Goal: Check status: Check status

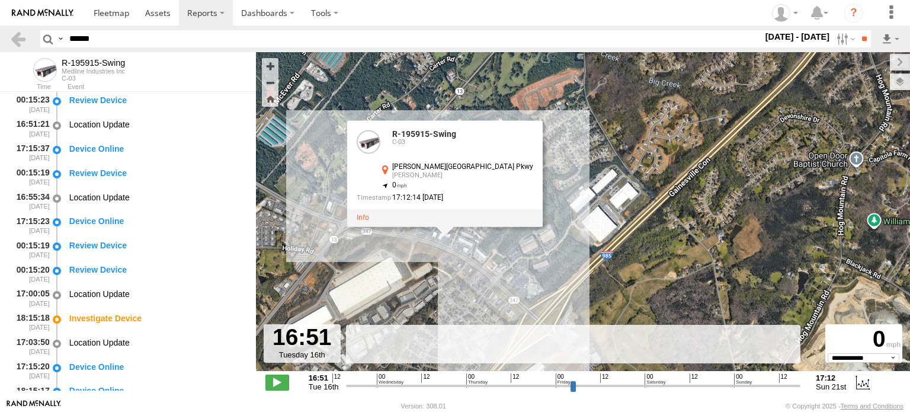
select select "**********"
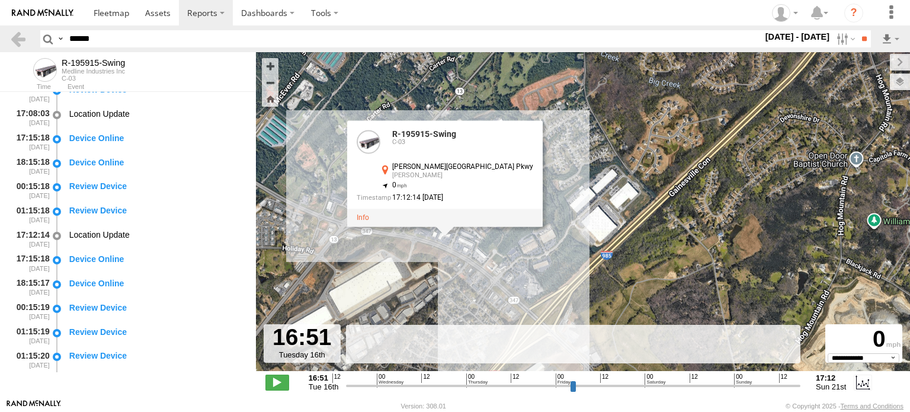
click at [0, 0] on label at bounding box center [0, 0] width 0 height 0
click at [861, 36] on input "**" at bounding box center [864, 38] width 14 height 17
click at [860, 38] on input "**" at bounding box center [864, 38] width 14 height 17
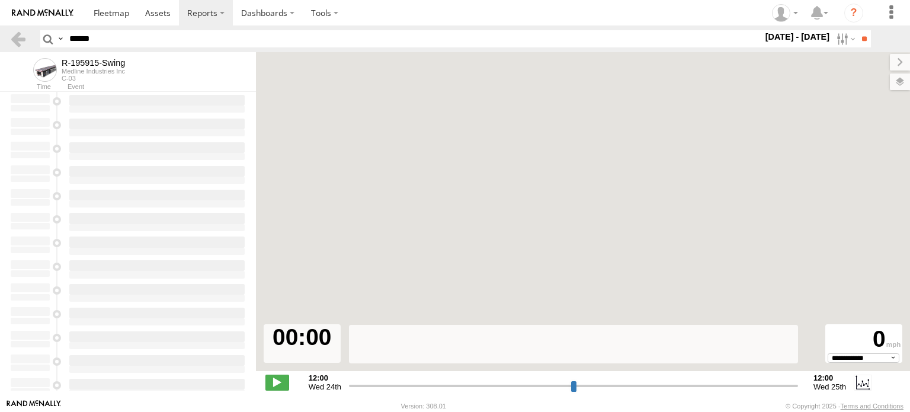
type input "**********"
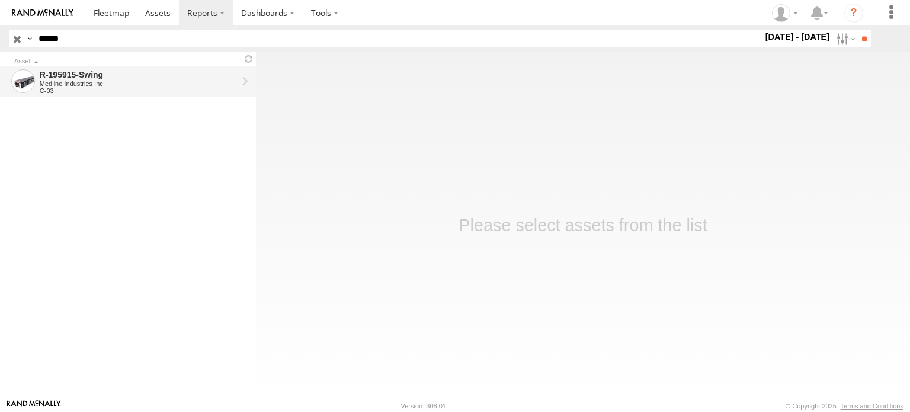
click at [121, 85] on div "Medline Industries Inc" at bounding box center [139, 83] width 198 height 7
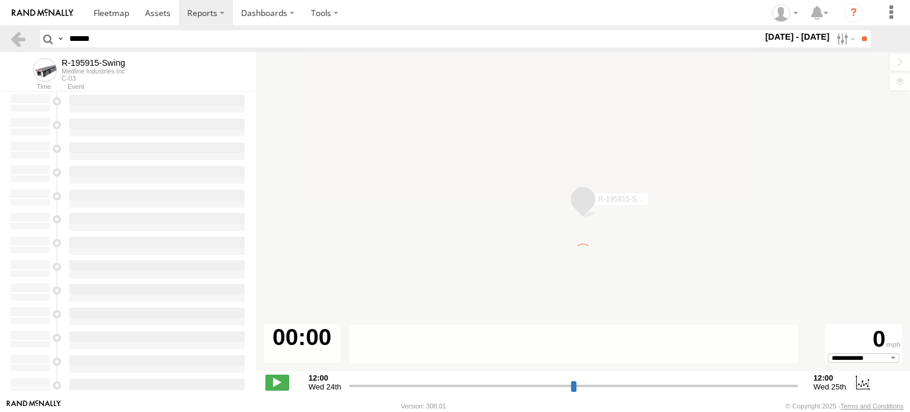
type input "**********"
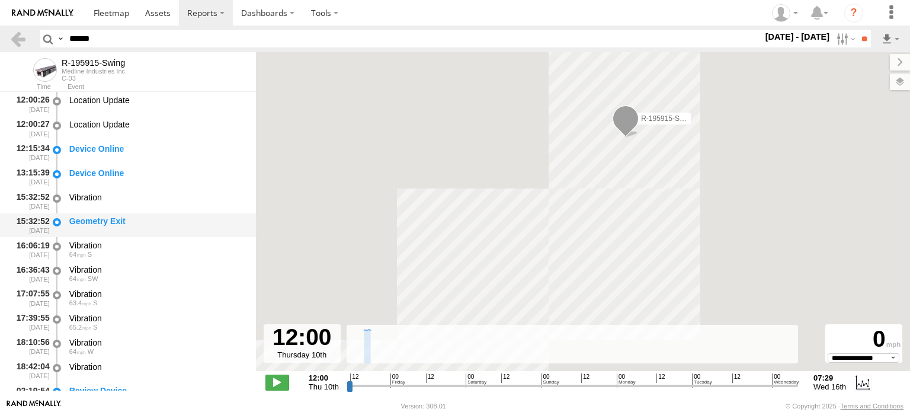
click at [111, 230] on div "Geometry Exit" at bounding box center [157, 225] width 179 height 22
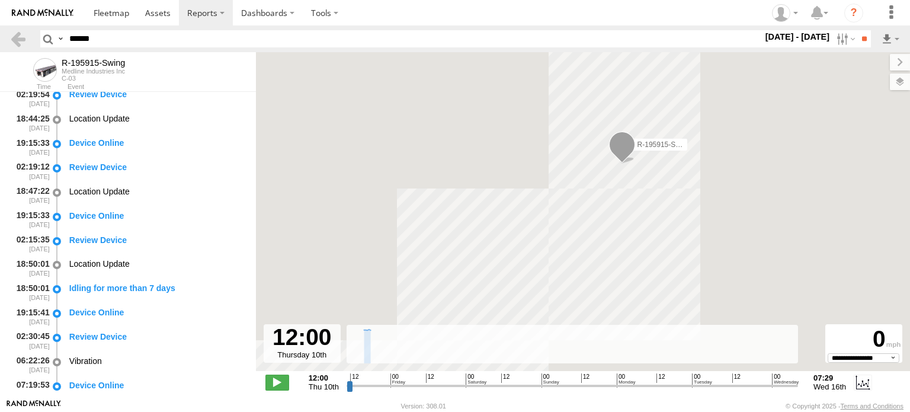
scroll to position [355, 0]
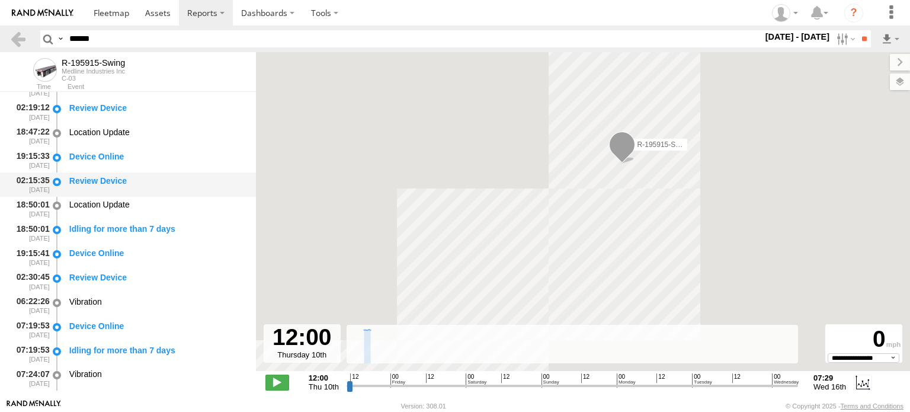
click at [112, 181] on div "Review Device" at bounding box center [156, 180] width 175 height 11
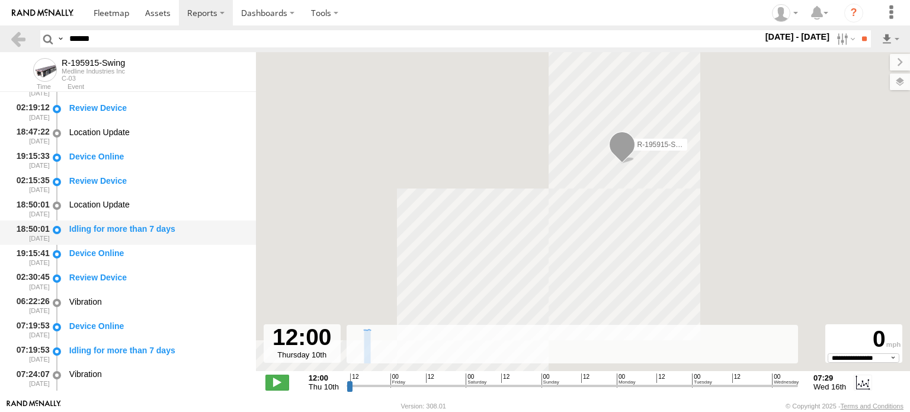
click at [118, 230] on div "Idling for more than 7 days" at bounding box center [156, 228] width 175 height 11
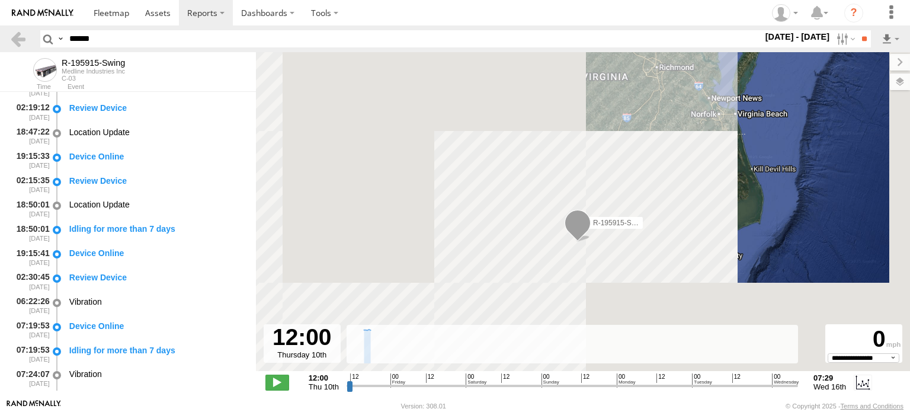
drag, startPoint x: 595, startPoint y: 261, endPoint x: 647, endPoint y: 187, distance: 90.5
click at [647, 187] on div "R-195915-Swing" at bounding box center [583, 217] width 654 height 331
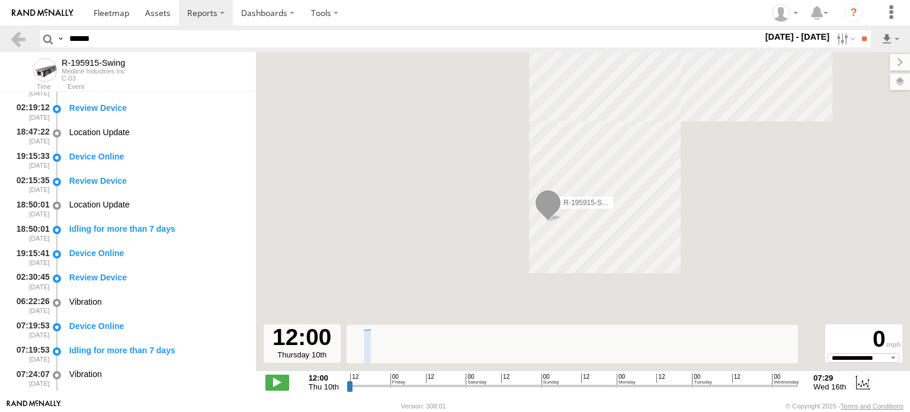
drag, startPoint x: 678, startPoint y: 149, endPoint x: 577, endPoint y: 251, distance: 142.8
click at [577, 251] on div "R-195915-Swing" at bounding box center [583, 217] width 654 height 331
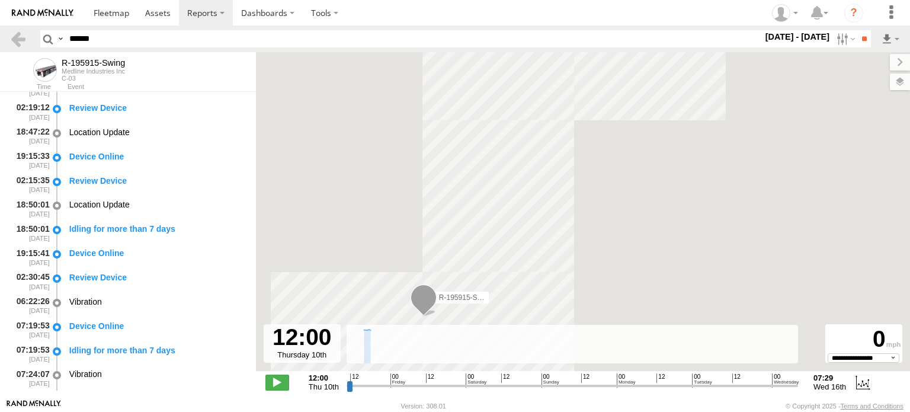
click at [524, 254] on div "R-195915-Swing" at bounding box center [583, 217] width 654 height 331
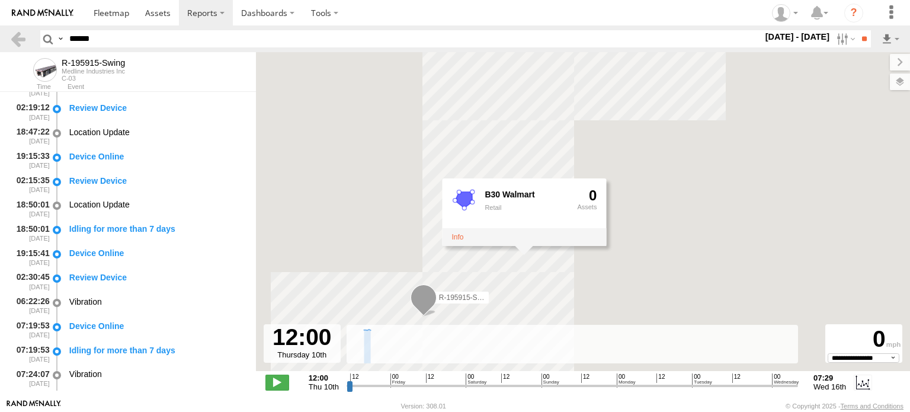
click at [531, 245] on div "B30 Walmart Retail 0" at bounding box center [524, 212] width 164 height 68
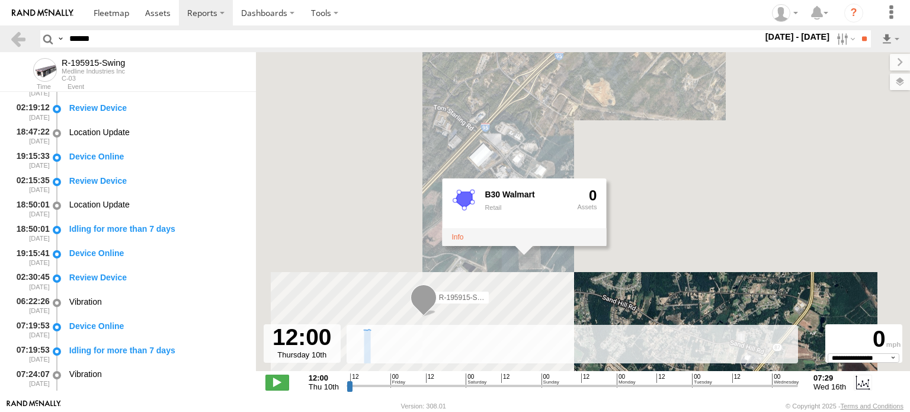
click at [371, 219] on div "R-195915-Swing B30 Walmart Retail 0" at bounding box center [583, 217] width 654 height 331
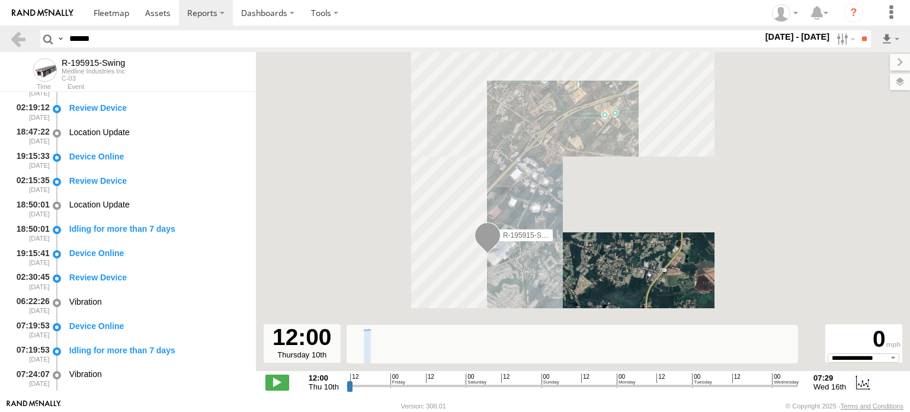
drag, startPoint x: 471, startPoint y: 222, endPoint x: 614, endPoint y: 160, distance: 155.7
click at [614, 160] on div "R-195915-Swing" at bounding box center [583, 217] width 654 height 331
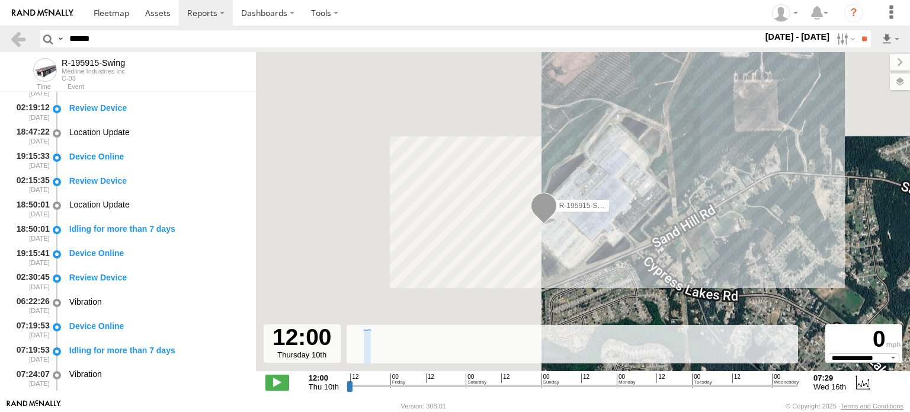
click at [611, 236] on div "R-195915-Swing" at bounding box center [583, 217] width 654 height 331
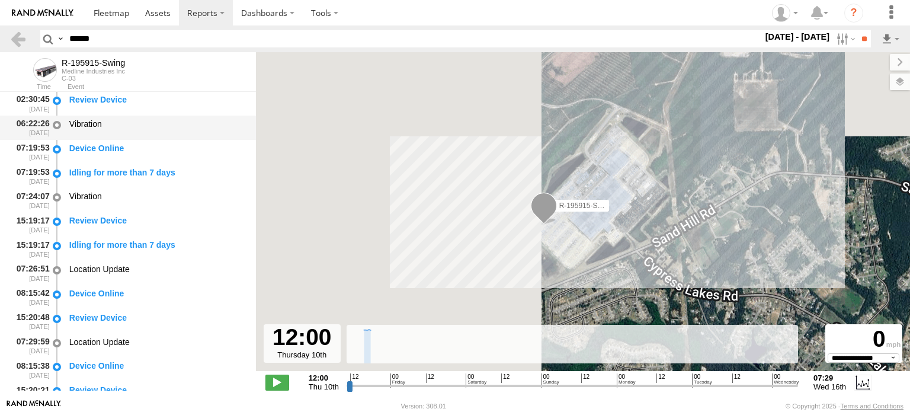
scroll to position [569, 0]
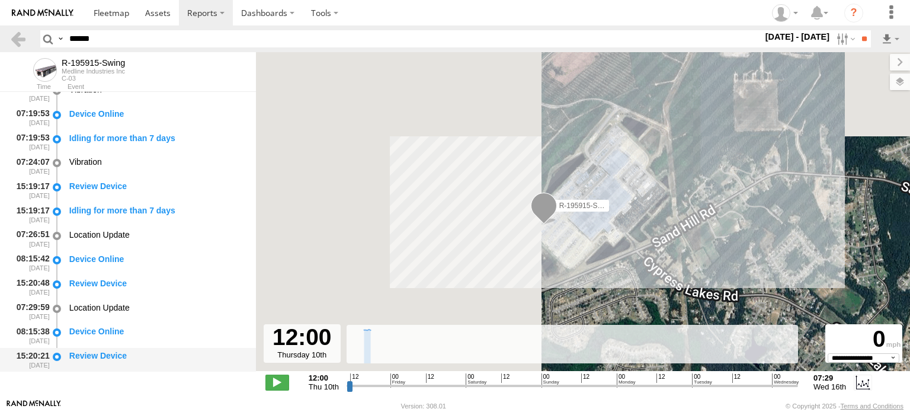
click at [102, 356] on div "Review Device" at bounding box center [156, 355] width 175 height 11
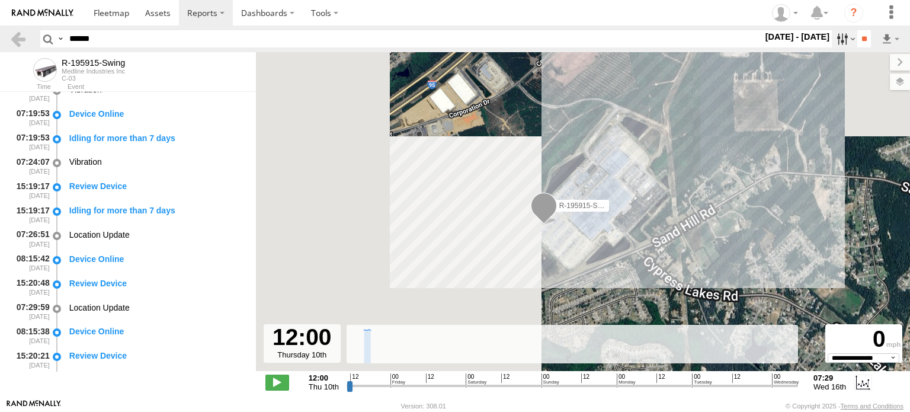
click at [836, 36] on label at bounding box center [844, 38] width 25 height 17
click at [0, 0] on label at bounding box center [0, 0] width 0 height 0
click at [857, 43] on input "**" at bounding box center [864, 38] width 14 height 17
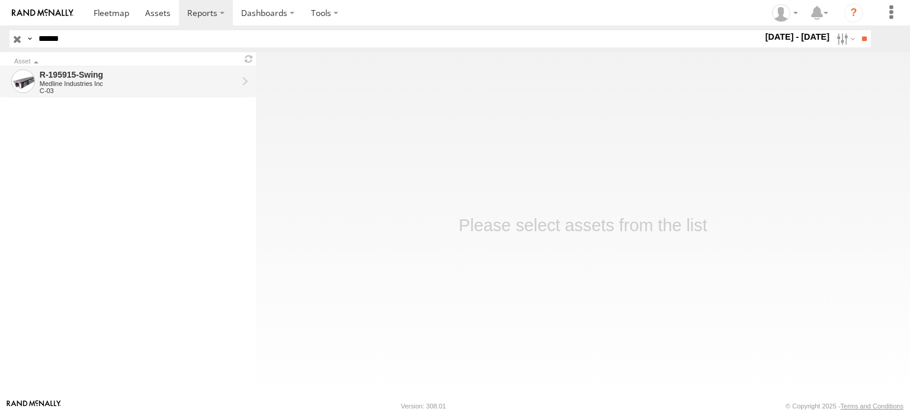
drag, startPoint x: 0, startPoint y: 0, endPoint x: 103, endPoint y: 89, distance: 136.4
click at [103, 89] on div "C-03" at bounding box center [139, 90] width 198 height 7
click at [104, 70] on div "R-195915-Swing" at bounding box center [139, 74] width 198 height 11
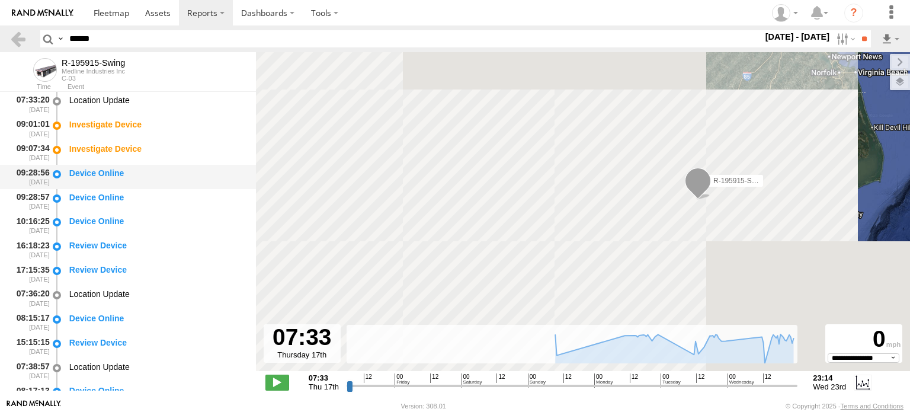
click at [161, 174] on div "Device Online" at bounding box center [156, 173] width 175 height 11
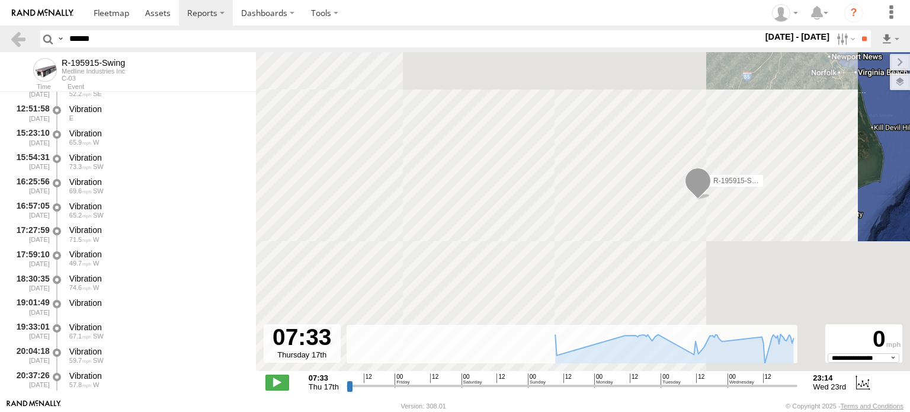
scroll to position [1733, 0]
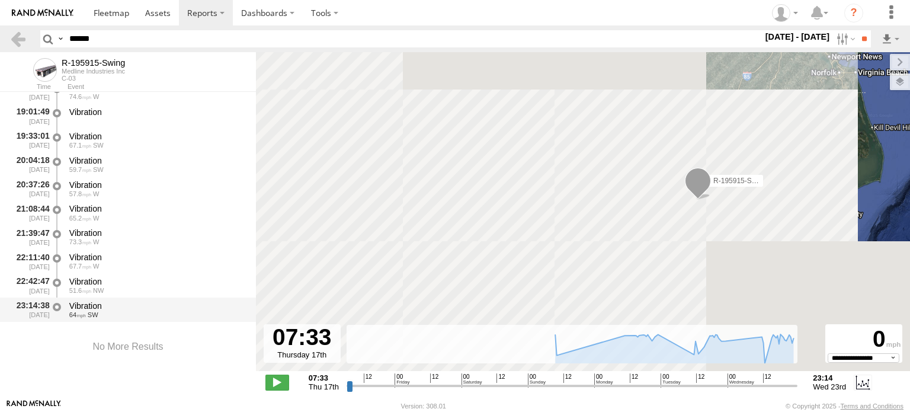
click at [75, 299] on div "Vibration 64 SW" at bounding box center [157, 310] width 179 height 22
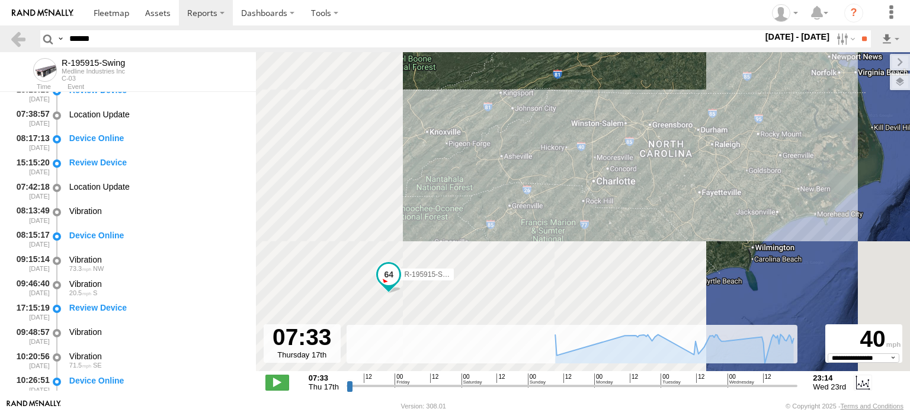
scroll to position [0, 0]
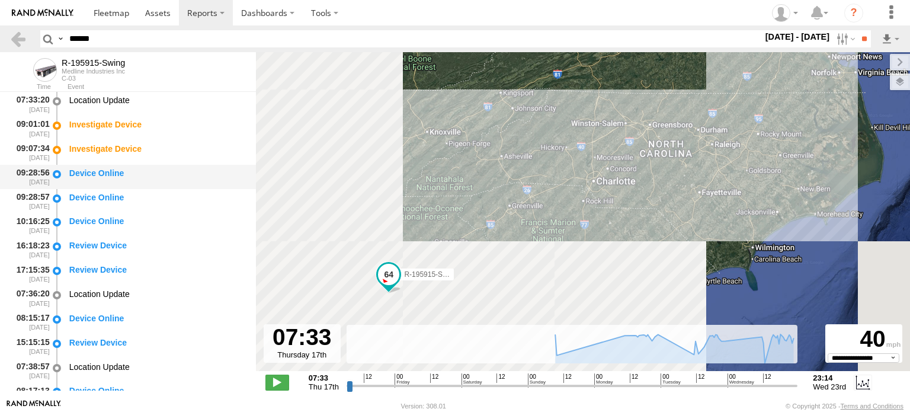
click at [107, 175] on div "Device Online" at bounding box center [156, 173] width 175 height 11
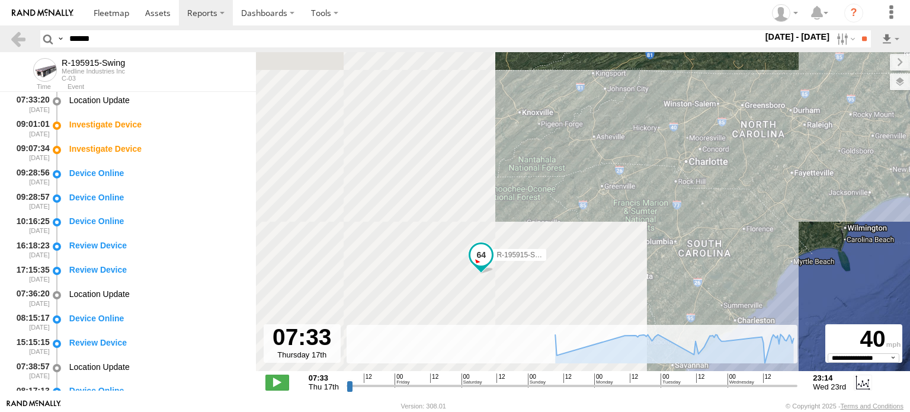
drag, startPoint x: 574, startPoint y: 206, endPoint x: 668, endPoint y: 184, distance: 96.6
click at [668, 184] on div "R-195915-Swing" at bounding box center [583, 217] width 654 height 331
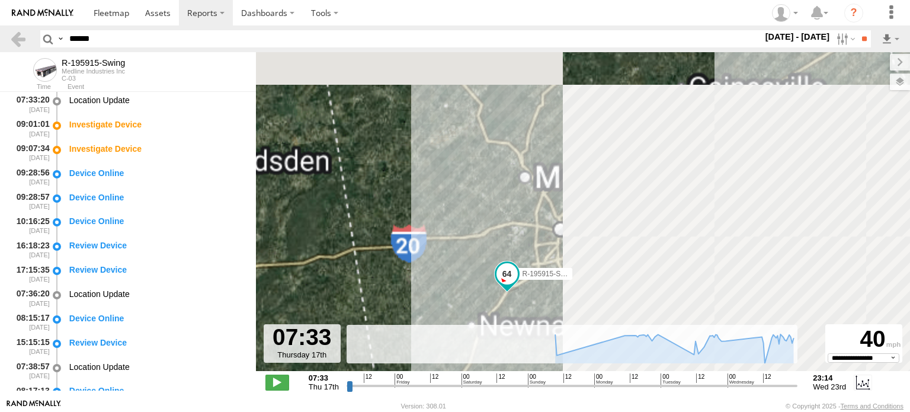
click at [508, 279] on span at bounding box center [506, 273] width 21 height 21
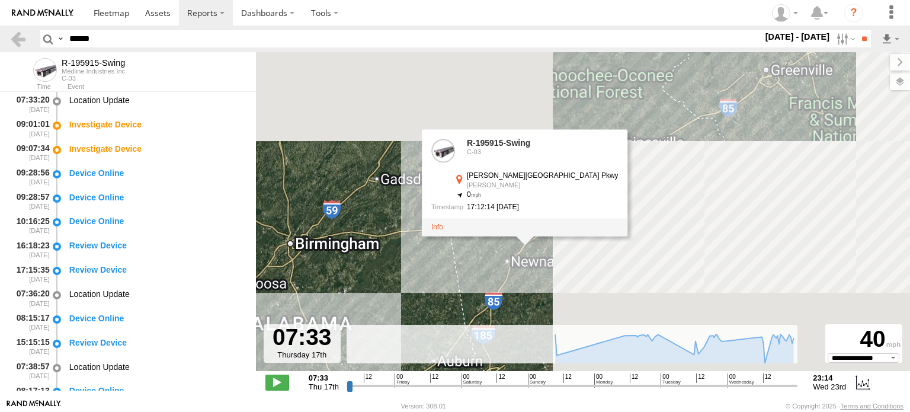
drag, startPoint x: 483, startPoint y: 293, endPoint x: 502, endPoint y: 249, distance: 47.8
click at [502, 249] on div "R-195915-Swing R-195915-Swing C-03 Lanier Islands Pkwy Buford , 0 17:12:14 09/2…" at bounding box center [583, 217] width 654 height 331
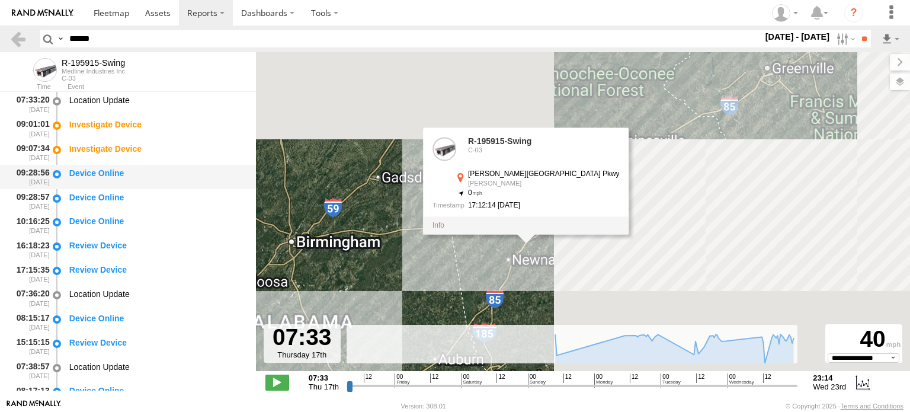
click at [120, 170] on div "Device Online" at bounding box center [156, 173] width 175 height 11
click at [83, 214] on div "Device Online" at bounding box center [157, 225] width 179 height 22
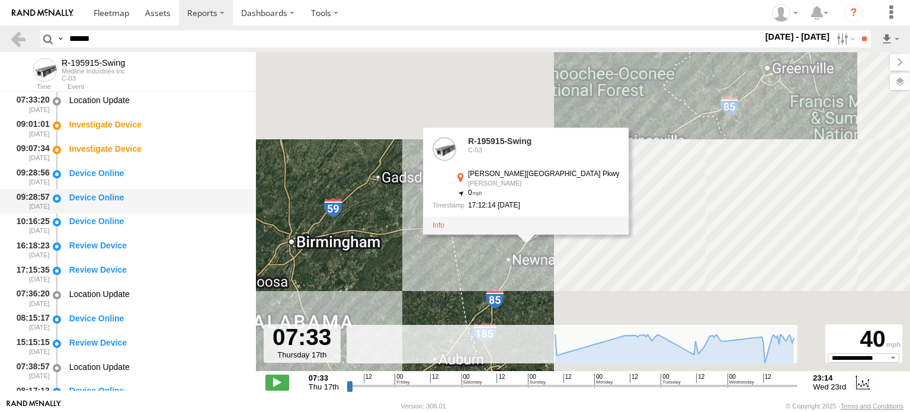
click at [92, 197] on div "Device Online" at bounding box center [156, 197] width 175 height 11
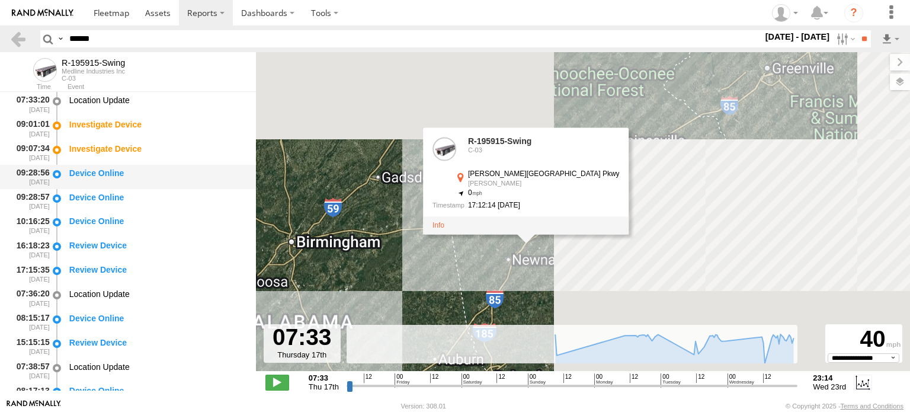
click at [98, 182] on div "Device Online" at bounding box center [157, 177] width 179 height 22
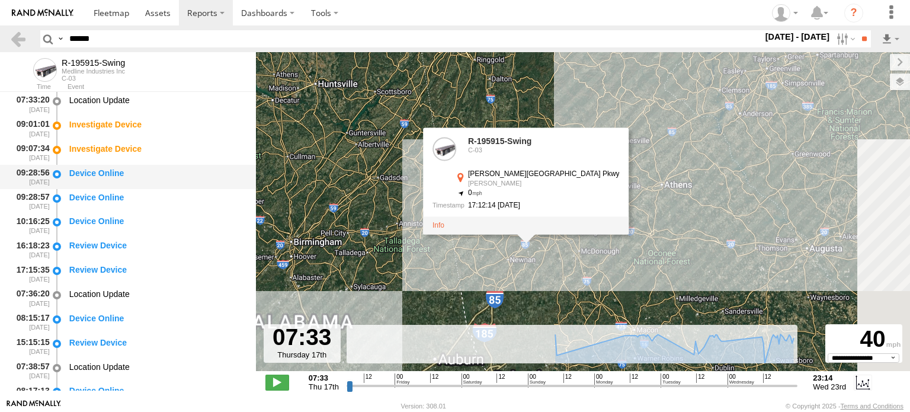
click at [101, 171] on div "Device Online" at bounding box center [156, 173] width 175 height 11
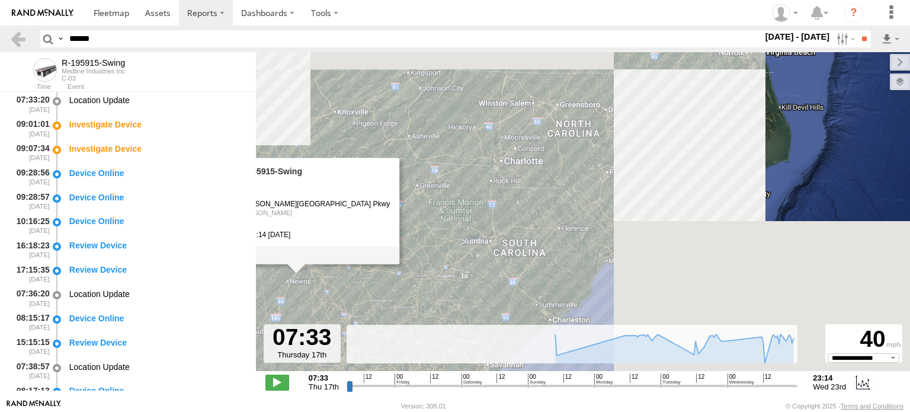
drag, startPoint x: 665, startPoint y: 275, endPoint x: 429, endPoint y: 279, distance: 236.3
click at [429, 279] on div "R-195915-Swing R-195915-Swing C-03 Lanier Islands Pkwy Buford , 0 17:12:14 09/2…" at bounding box center [583, 217] width 654 height 331
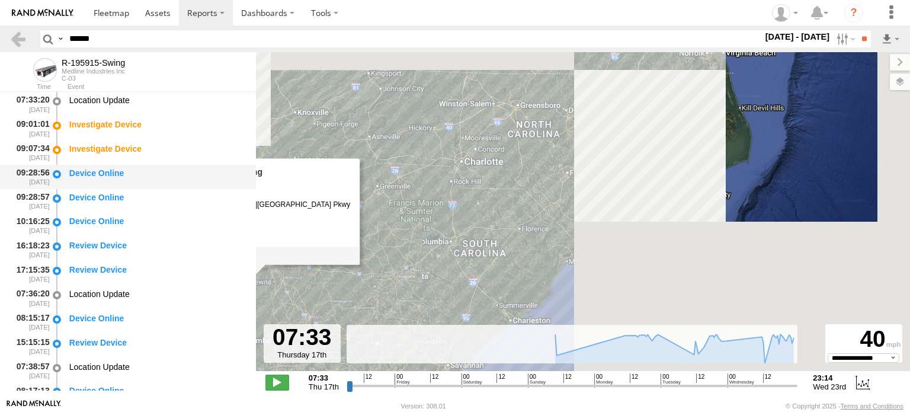
click at [152, 178] on div "Device Online" at bounding box center [156, 173] width 175 height 11
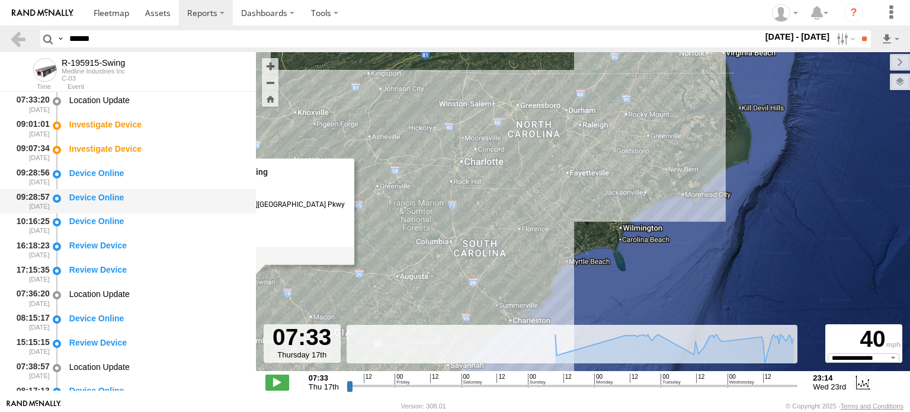
click at [143, 209] on div "Device Online" at bounding box center [157, 201] width 179 height 22
click at [117, 223] on div "Device Online" at bounding box center [156, 221] width 175 height 11
click at [90, 194] on div "Device Online" at bounding box center [156, 197] width 175 height 11
click at [78, 177] on div "Device Online" at bounding box center [156, 173] width 175 height 11
click at [279, 383] on span at bounding box center [277, 381] width 24 height 15
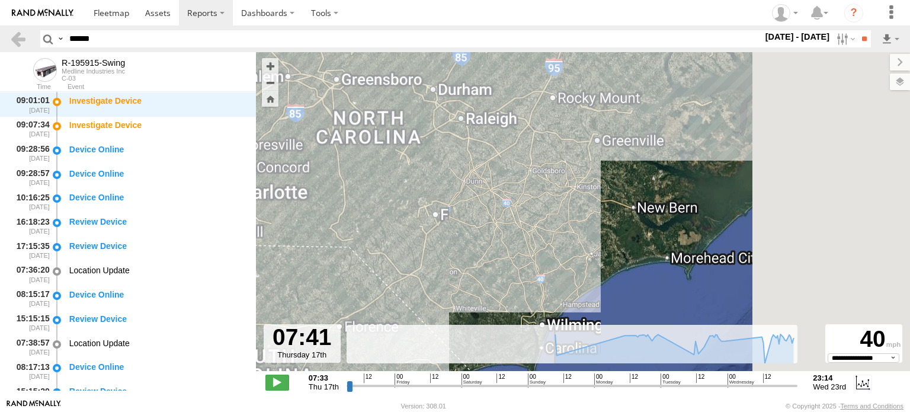
drag, startPoint x: 582, startPoint y: 171, endPoint x: 460, endPoint y: 240, distance: 140.0
click at [460, 240] on div "R-195915-Swing R-195915-Swing C-03 Lanier Islands Pkwy Buford , 0 17:12:14 09/2…" at bounding box center [583, 217] width 654 height 331
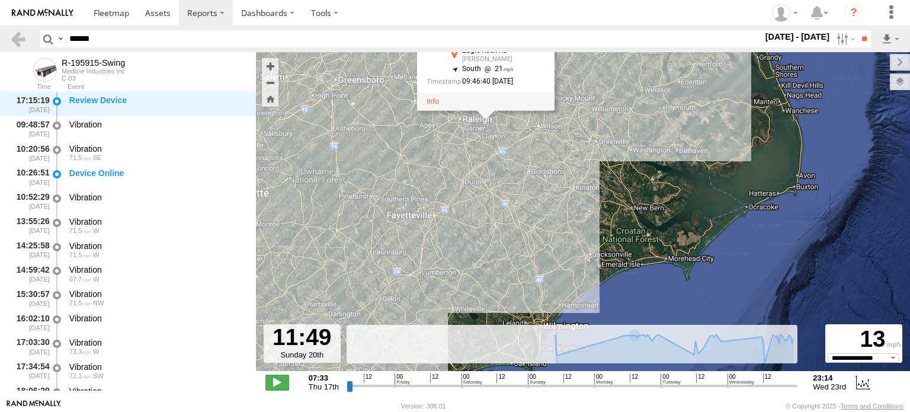
scroll to position [460, 0]
drag, startPoint x: 391, startPoint y: 377, endPoint x: 554, endPoint y: 372, distance: 163.0
click at [554, 380] on input "range" at bounding box center [571, 385] width 451 height 11
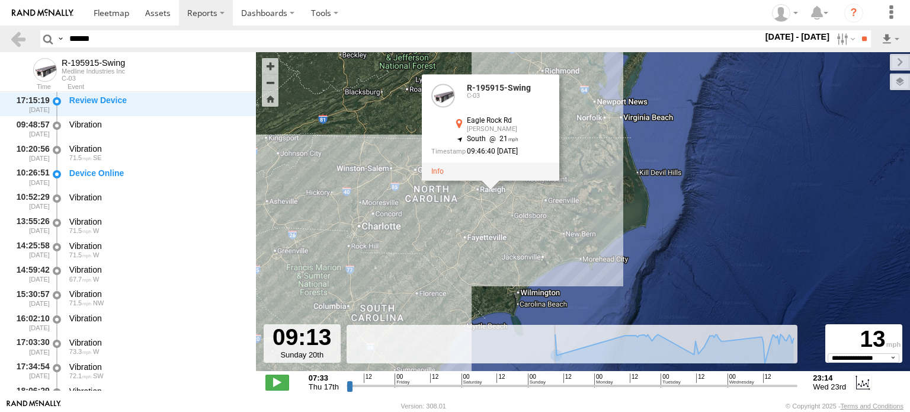
drag, startPoint x: 538, startPoint y: 162, endPoint x: 533, endPoint y: 211, distance: 48.8
click at [533, 211] on div "R-195915-Swing R-195915-Swing C-03 Eagle Rock Rd Wendell 35.77462 , -78.40002 S…" at bounding box center [583, 217] width 654 height 331
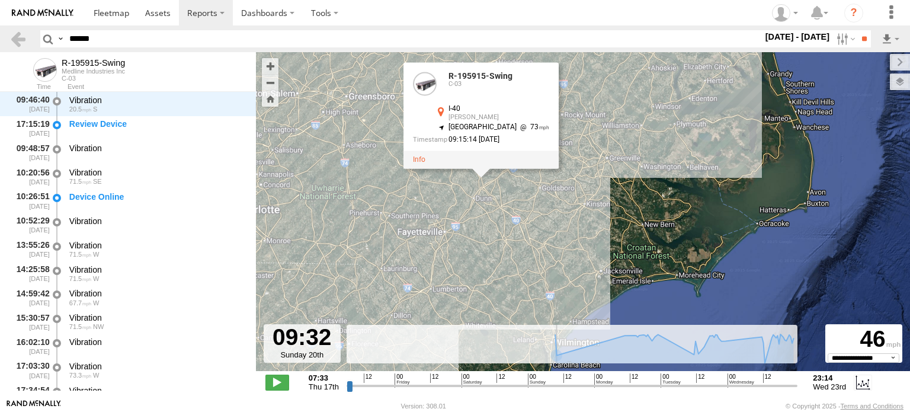
drag, startPoint x: 521, startPoint y: 217, endPoint x: 471, endPoint y: 291, distance: 88.7
click at [471, 291] on div "R-195915-Swing R-195915-Swing C-03 I-40 Benson 35.46185 , -78.54186 North West …" at bounding box center [583, 217] width 654 height 331
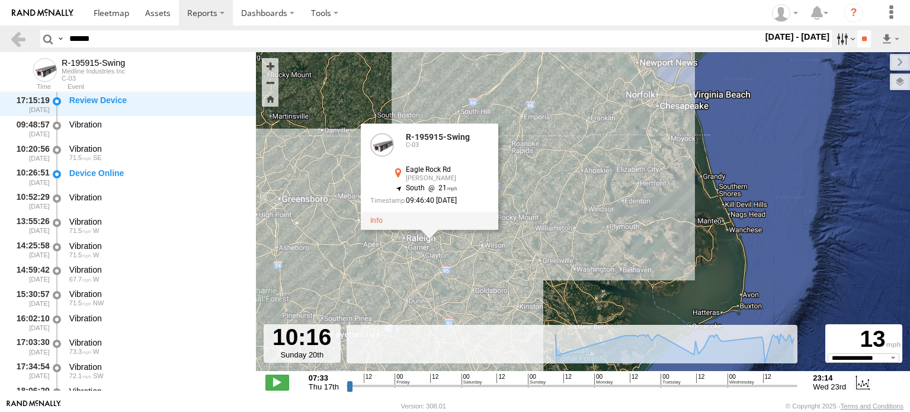
click at [832, 40] on label at bounding box center [844, 38] width 25 height 17
click at [0, 0] on label at bounding box center [0, 0] width 0 height 0
click at [861, 41] on input "**" at bounding box center [864, 38] width 14 height 17
type input "**********"
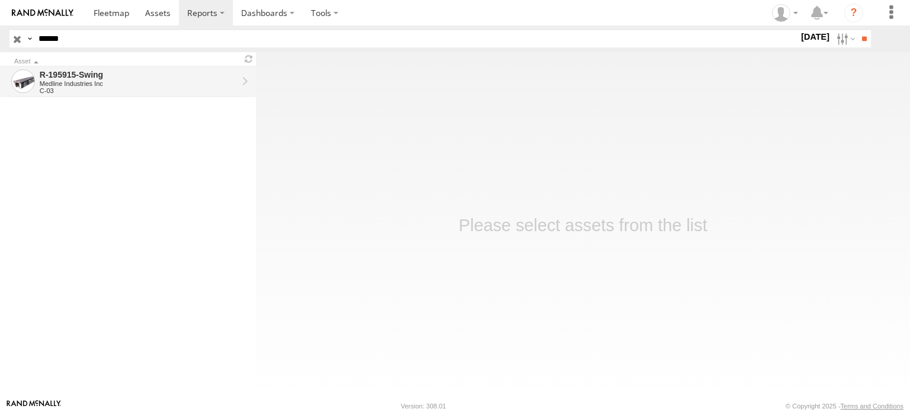
click at [158, 87] on div "C-03" at bounding box center [139, 90] width 198 height 7
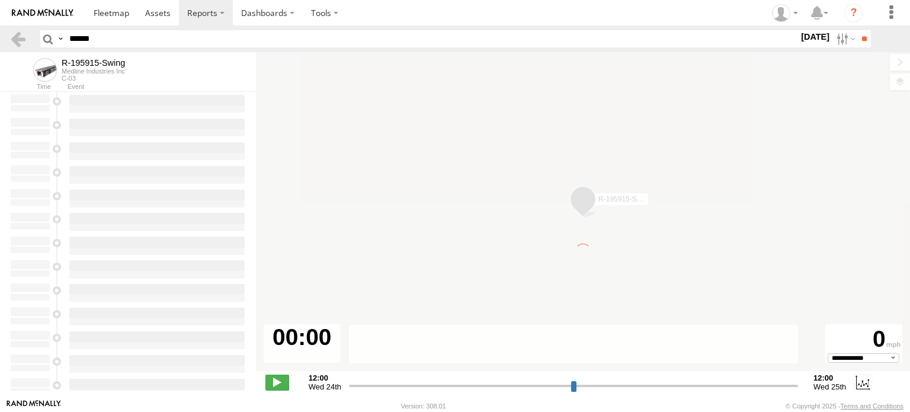
type input "**********"
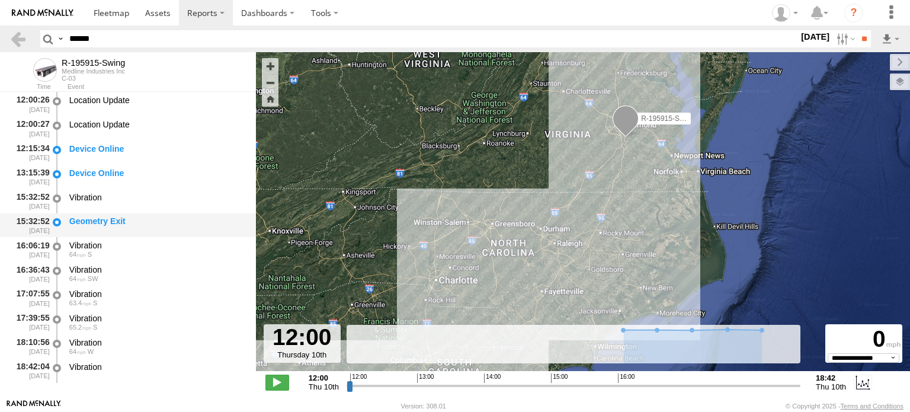
click at [91, 220] on div "Geometry Exit" at bounding box center [156, 221] width 175 height 11
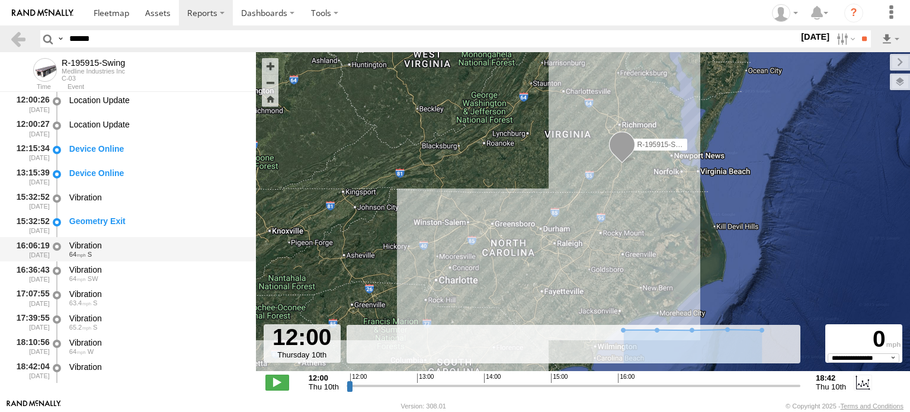
scroll to position [11, 0]
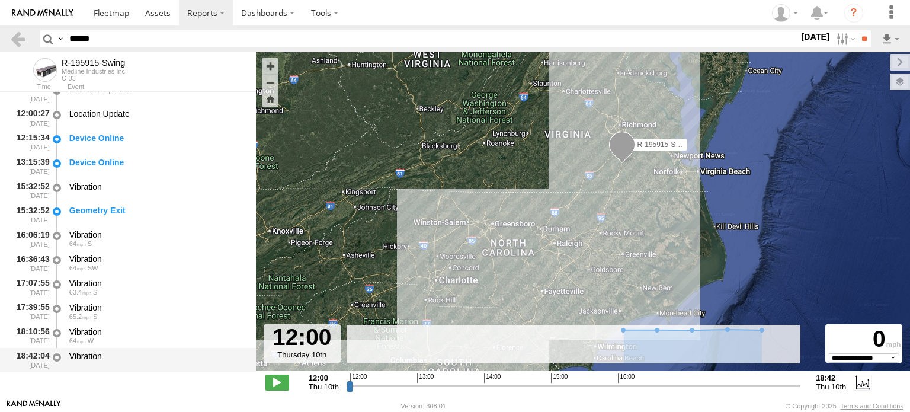
click at [97, 351] on div "Vibration" at bounding box center [156, 356] width 175 height 11
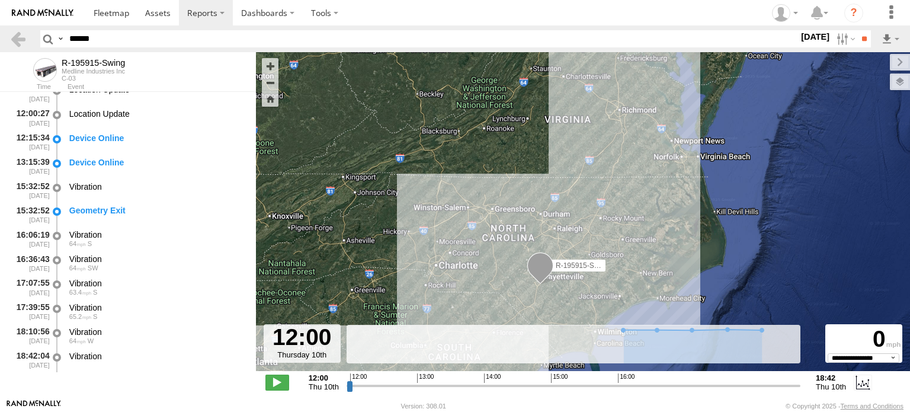
drag, startPoint x: 483, startPoint y: 277, endPoint x: 474, endPoint y: 195, distance: 82.9
click at [474, 195] on div "R-195915-Swing" at bounding box center [583, 217] width 654 height 331
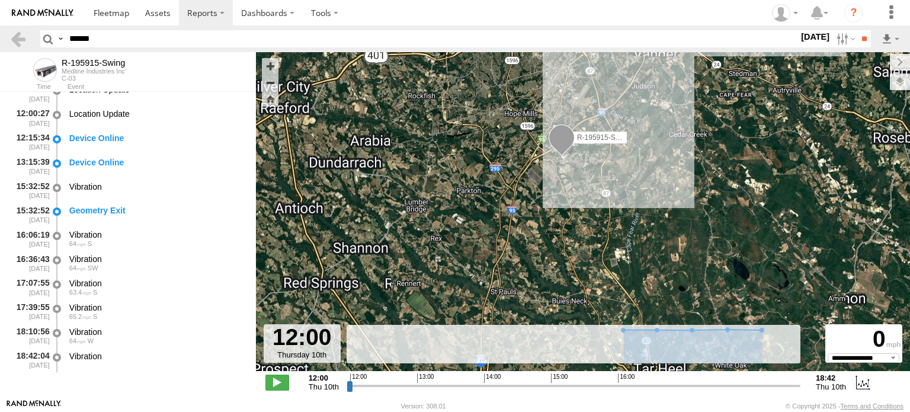
drag, startPoint x: 609, startPoint y: 146, endPoint x: 543, endPoint y: 201, distance: 86.2
click at [548, 204] on div "R-195915-Swing" at bounding box center [583, 217] width 654 height 331
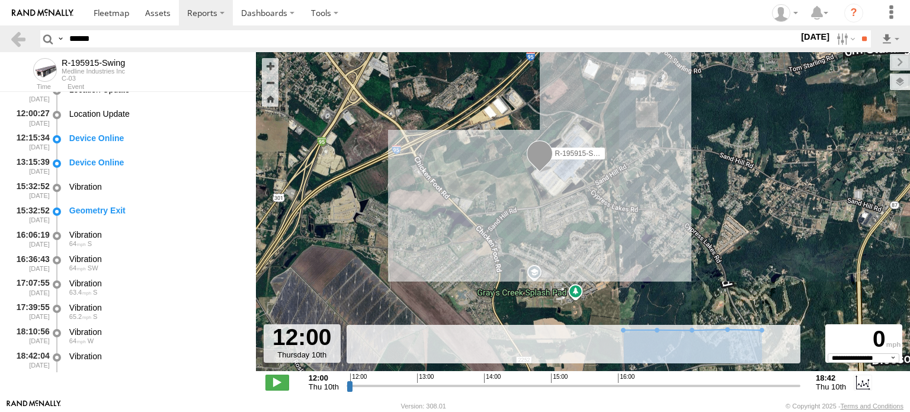
drag, startPoint x: 560, startPoint y: 217, endPoint x: 458, endPoint y: 216, distance: 102.5
click at [458, 216] on div "R-195915-Swing" at bounding box center [583, 217] width 654 height 331
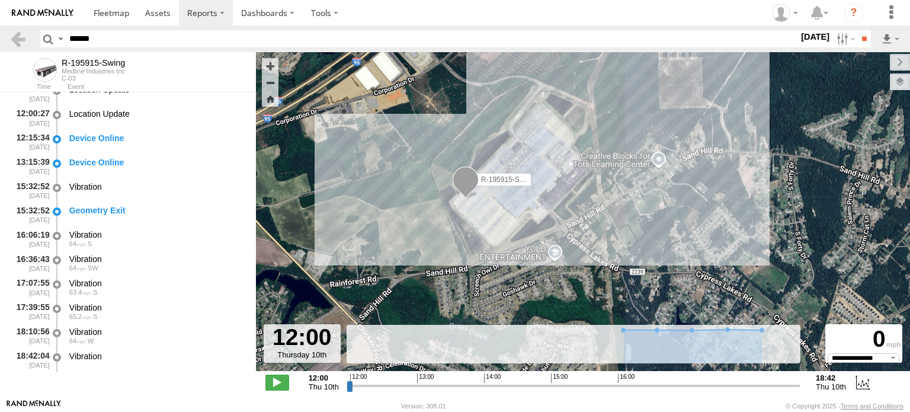
drag, startPoint x: 564, startPoint y: 187, endPoint x: 470, endPoint y: 253, distance: 115.7
click at [470, 253] on div "R-195915-Swing" at bounding box center [583, 217] width 654 height 331
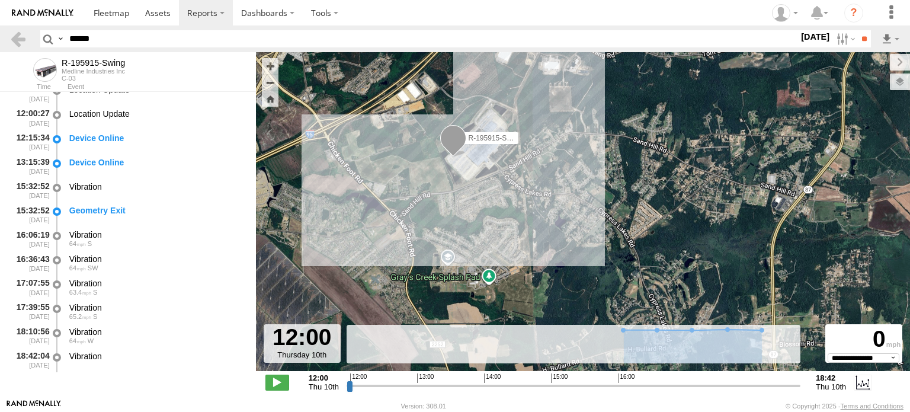
click at [564, 99] on div "R-195915-Swing" at bounding box center [583, 217] width 654 height 331
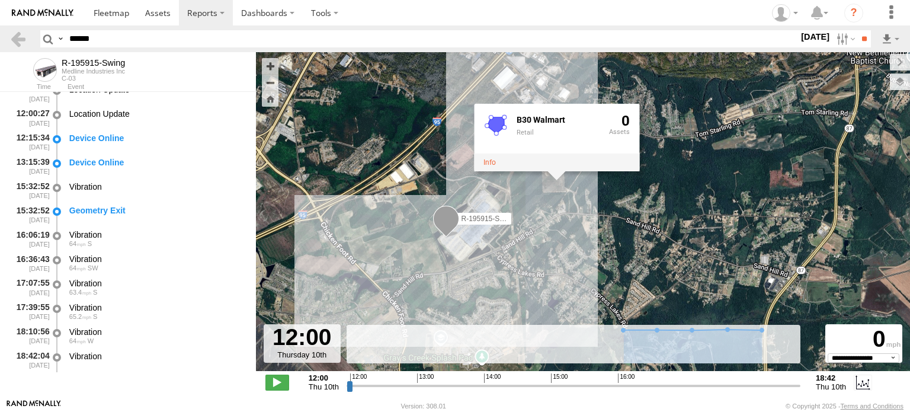
drag, startPoint x: 614, startPoint y: 133, endPoint x: 608, endPoint y: 215, distance: 81.9
click at [608, 215] on div "R-195915-Swing B30 Walmart Retail 0" at bounding box center [583, 217] width 654 height 331
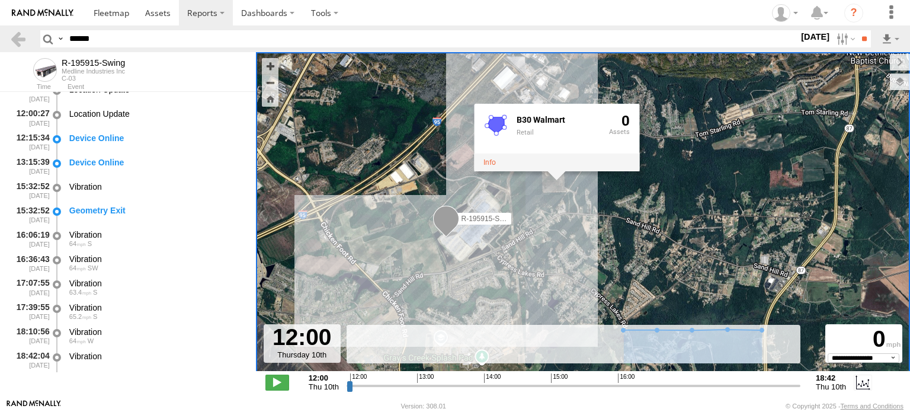
click at [441, 220] on span at bounding box center [446, 221] width 26 height 32
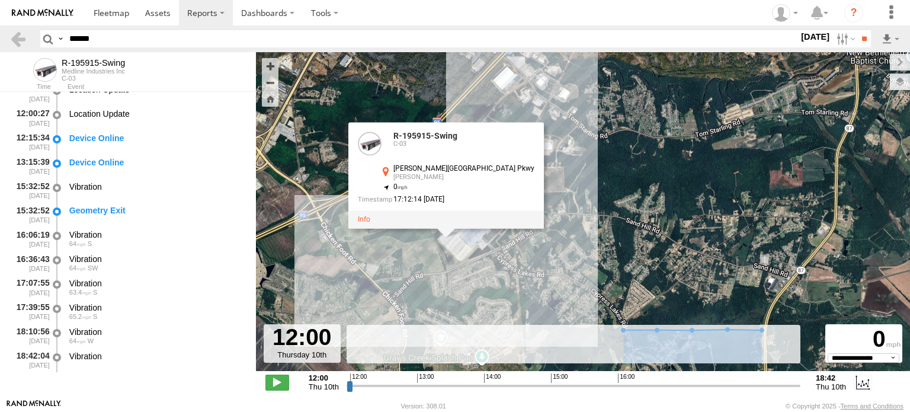
click at [570, 250] on div "R-195915-Swing R-195915-Swing C-03 [PERSON_NAME][GEOGRAPHIC_DATA][PERSON_NAME] …" at bounding box center [583, 217] width 654 height 331
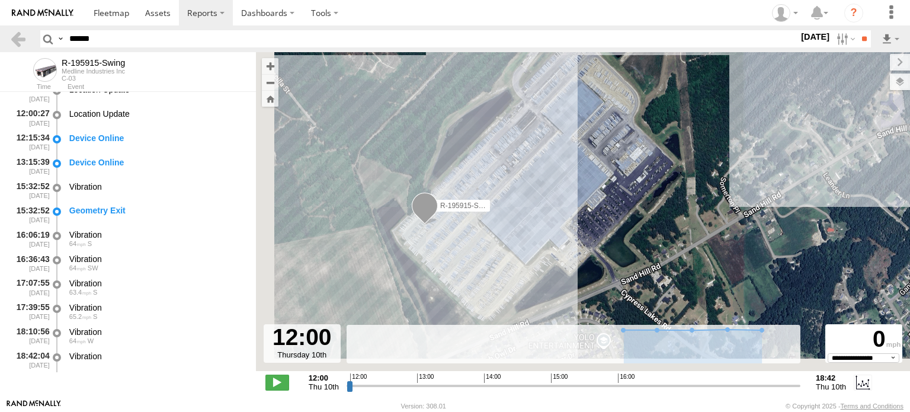
drag, startPoint x: 478, startPoint y: 200, endPoint x: 516, endPoint y: 163, distance: 52.8
click at [516, 163] on div "R-195915-Swing" at bounding box center [583, 217] width 654 height 331
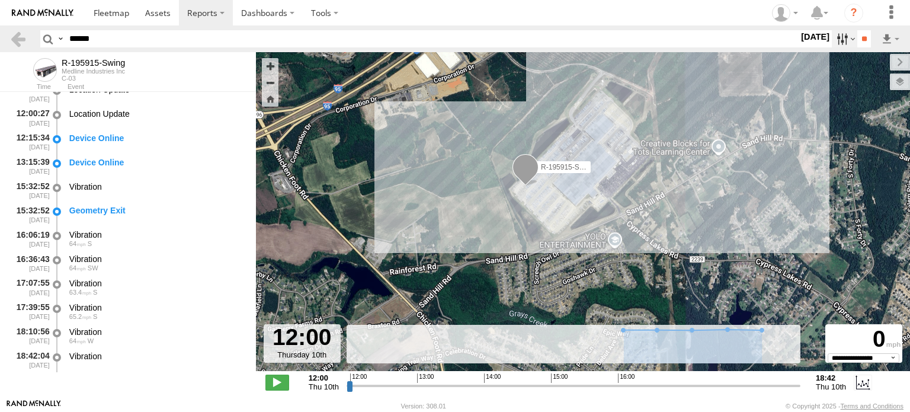
click at [843, 42] on label at bounding box center [844, 38] width 25 height 17
click at [0, 0] on label at bounding box center [0, 0] width 0 height 0
click at [858, 38] on input "**" at bounding box center [864, 38] width 14 height 17
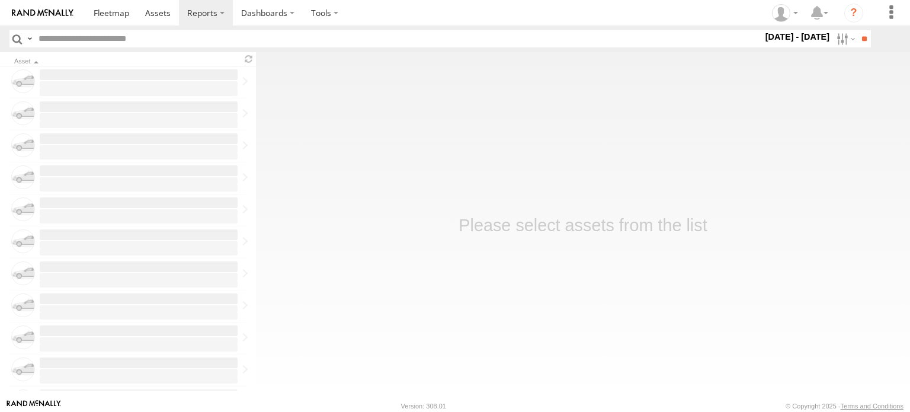
type input "******"
